Goal: Browse casually

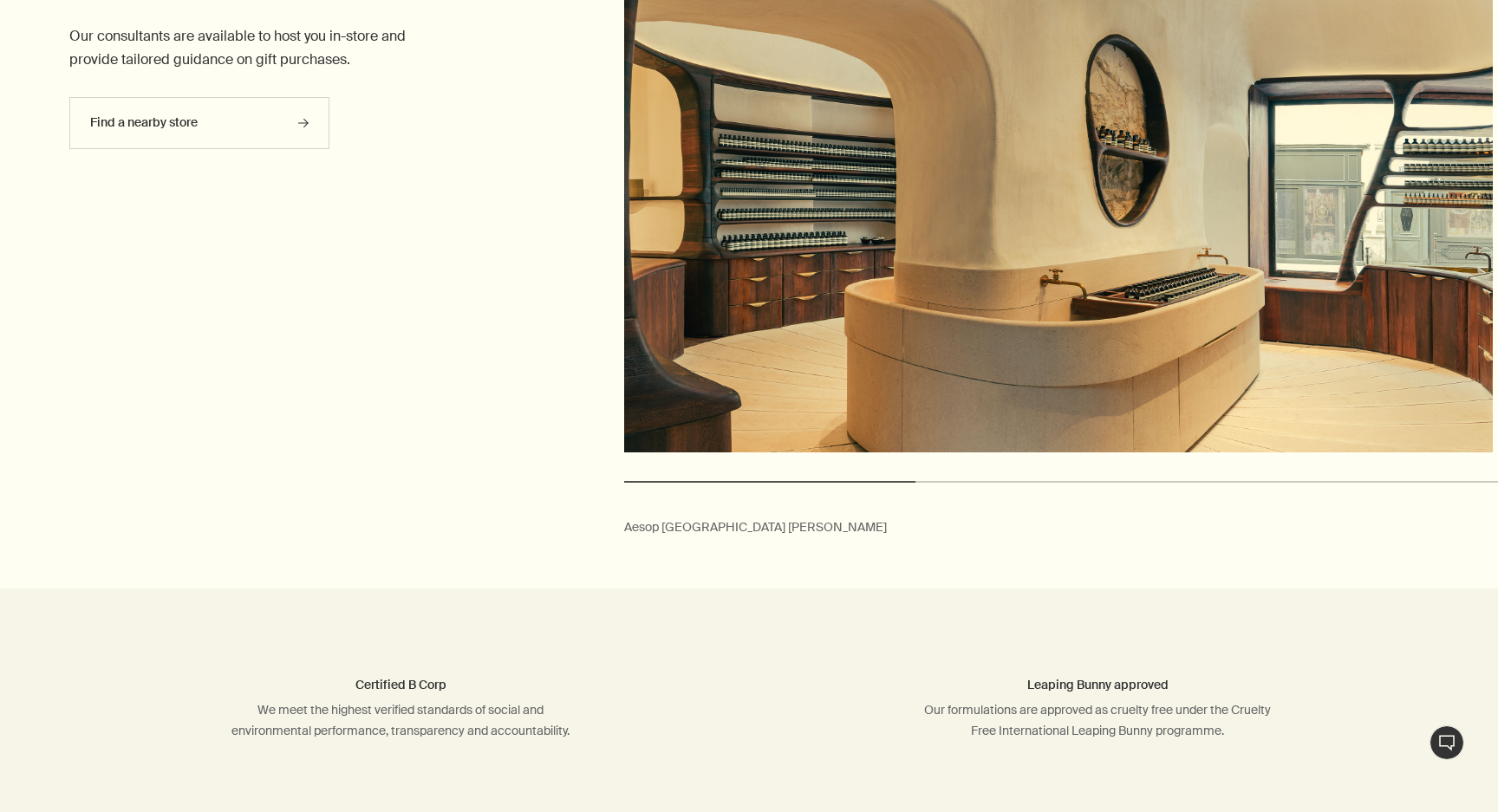
scroll to position [5151, 0]
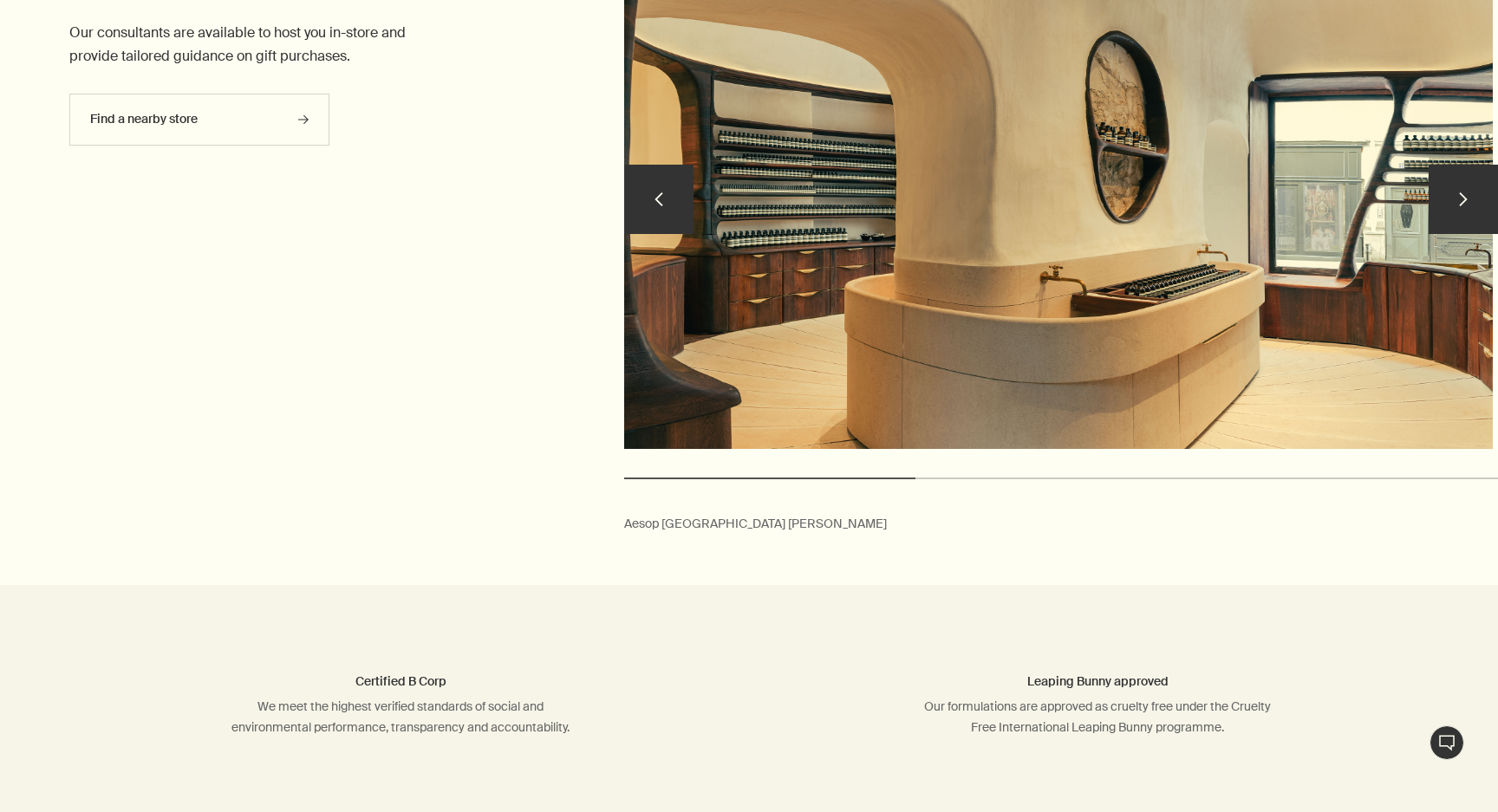
click at [1479, 198] on button "chevron" at bounding box center [1463, 199] width 69 height 69
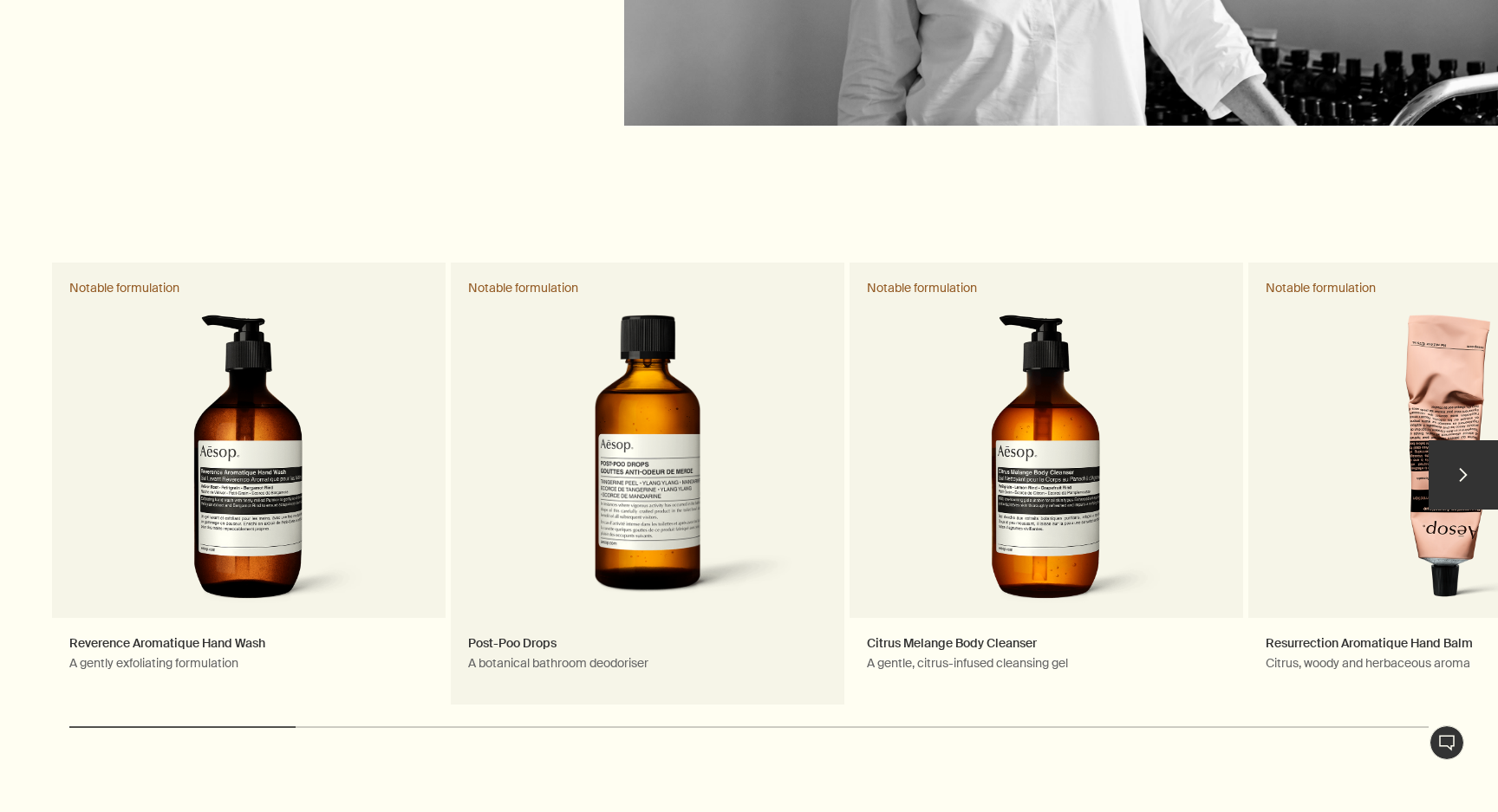
scroll to position [2968, 0]
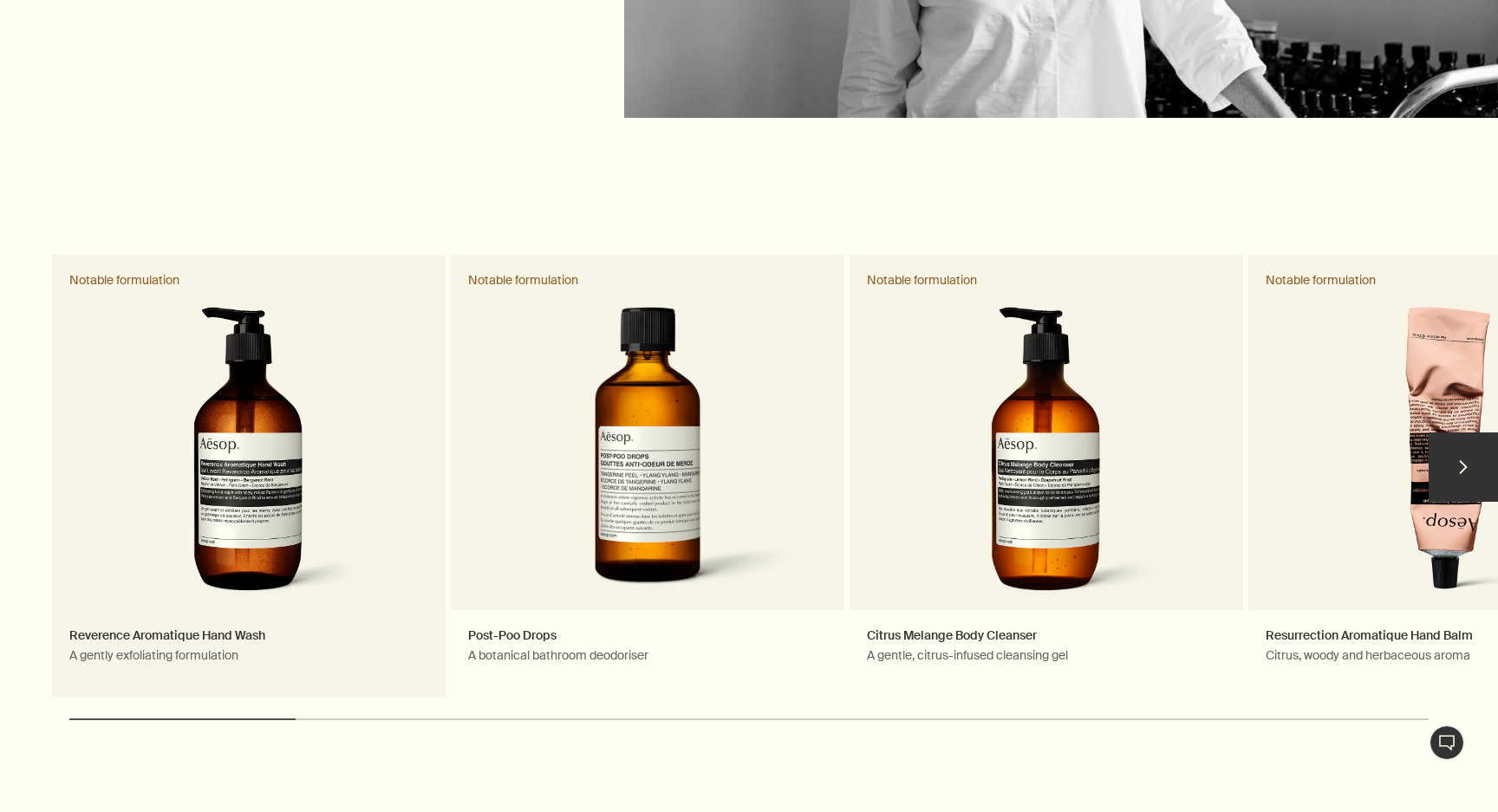
click at [158, 360] on link "Reverence Aromatique Hand Wash A gently exfoliating formulation Notable formula…" at bounding box center [249, 476] width 393 height 442
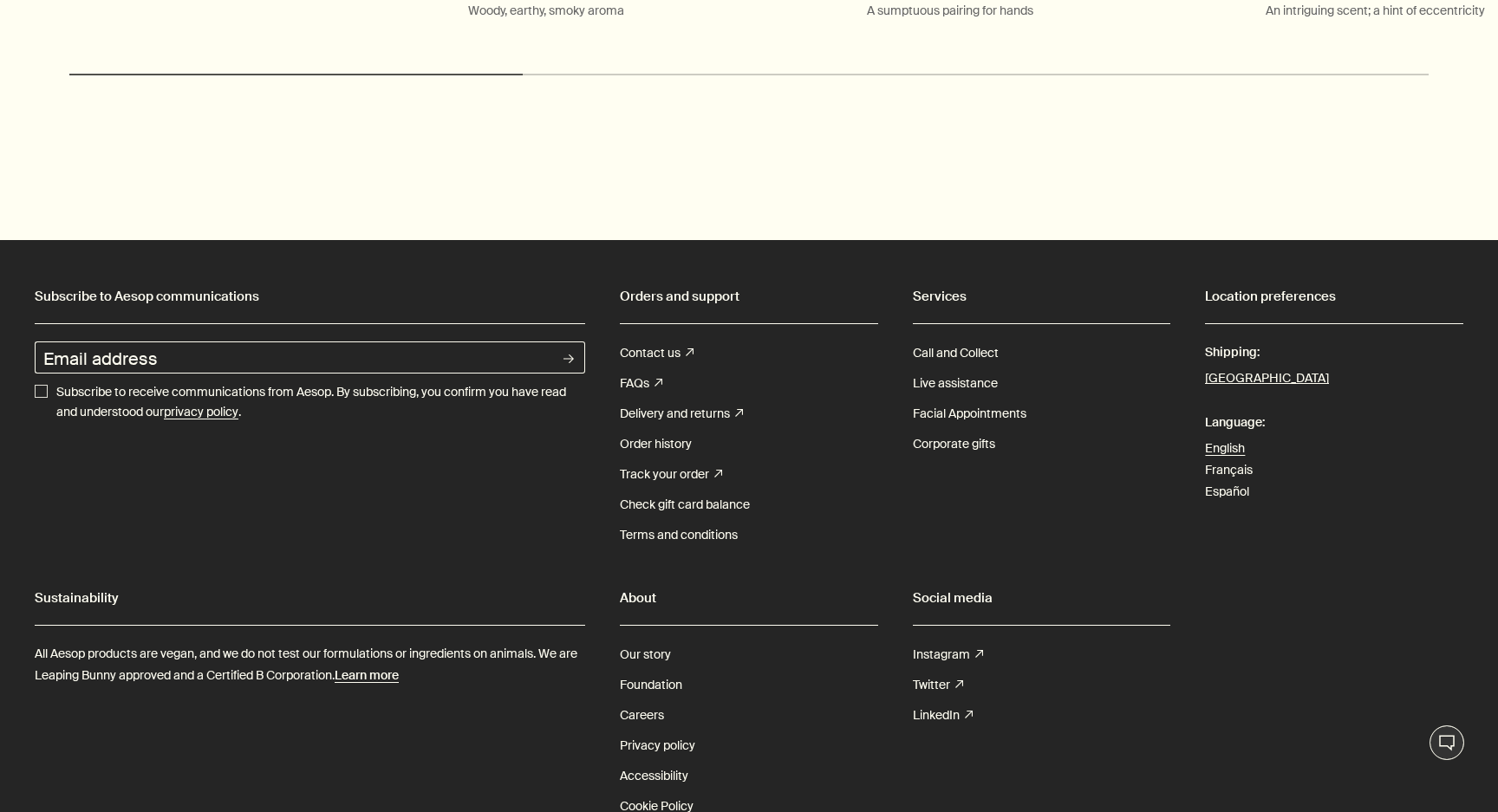
scroll to position [4124, 0]
